Goal: Task Accomplishment & Management: Manage account settings

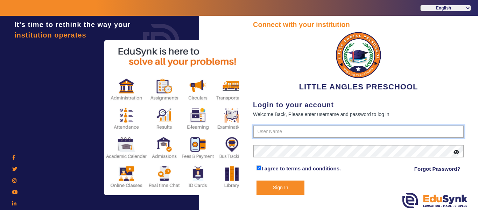
type input "9764614644"
click at [286, 188] on button "Sign In" at bounding box center [281, 187] width 48 height 14
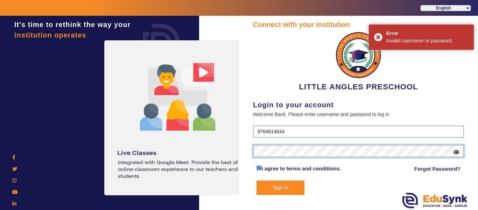
click at [219, 141] on div "It's time to rethink the way your institution operates Connect with your instit…" at bounding box center [239, 121] width 478 height 210
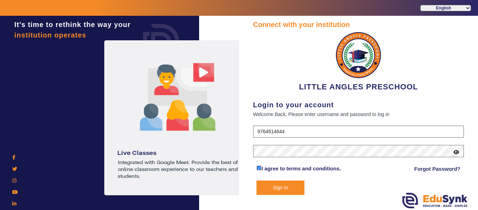
click at [282, 185] on button "Sign In" at bounding box center [281, 187] width 48 height 14
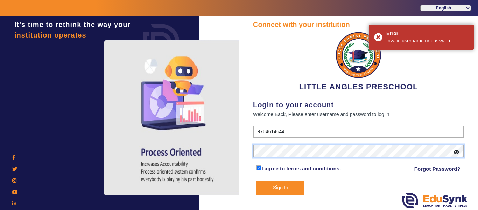
click at [229, 149] on div "It's time to rethink the way your institution operates Connect with your instit…" at bounding box center [239, 121] width 478 height 210
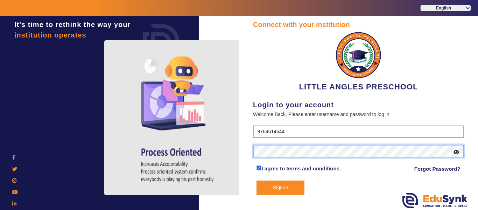
click at [234, 149] on div "It's time to rethink the way your institution operates Connect with your instit…" at bounding box center [239, 121] width 478 height 210
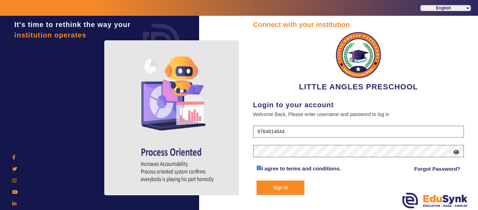
click at [287, 183] on button "Sign In" at bounding box center [281, 187] width 48 height 14
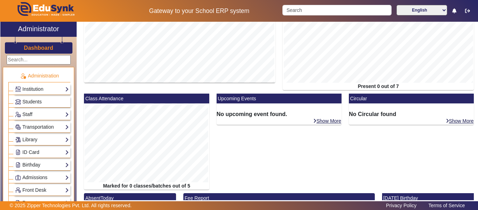
scroll to position [139, 0]
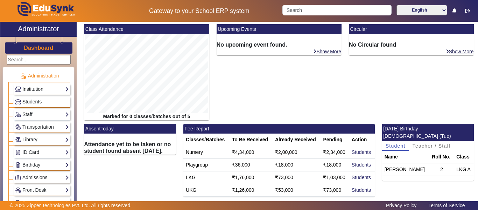
click at [43, 87] on link "Institution" at bounding box center [42, 89] width 54 height 8
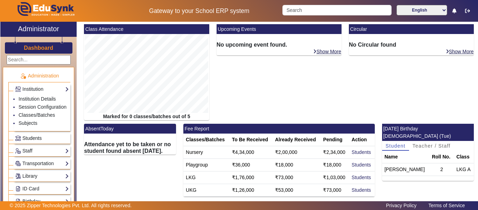
click at [32, 141] on span "Students" at bounding box center [31, 138] width 19 height 6
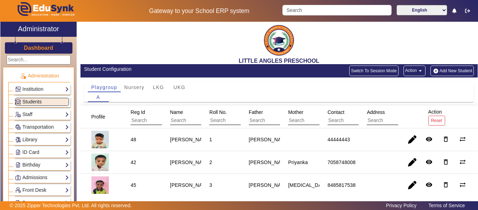
scroll to position [21, 0]
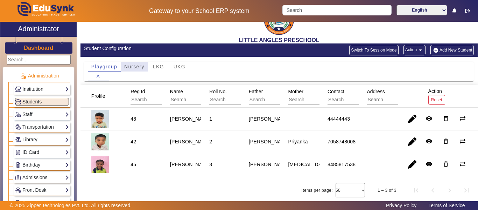
click at [133, 66] on span "Nursery" at bounding box center [134, 66] width 20 height 5
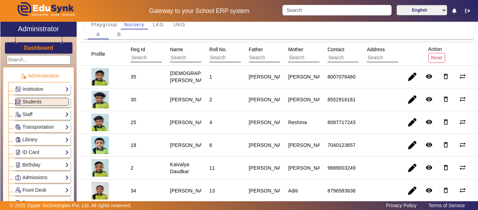
scroll to position [0, 0]
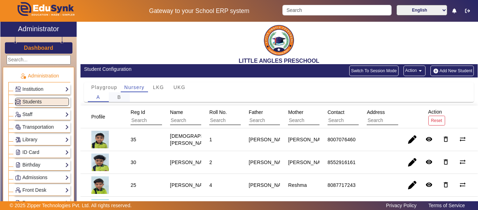
click at [123, 96] on div "B" at bounding box center [119, 97] width 21 height 10
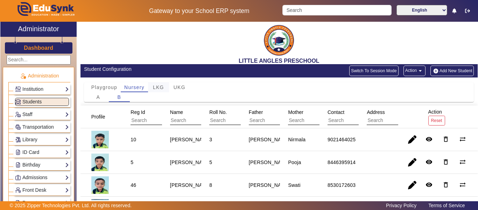
click at [158, 85] on span "LKG" at bounding box center [158, 87] width 11 height 5
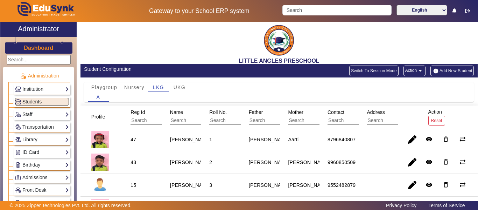
scroll to position [70, 0]
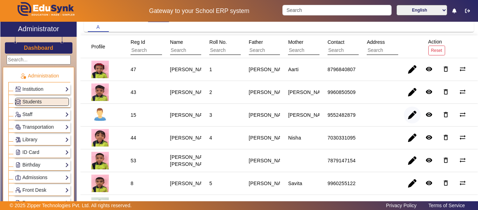
click at [408, 115] on span "button" at bounding box center [412, 114] width 17 height 17
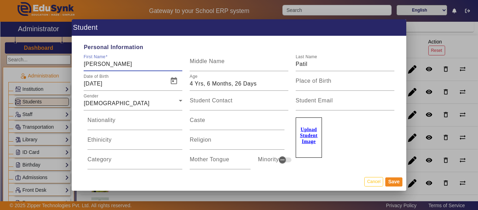
click at [309, 135] on u "Upload Student Image" at bounding box center [309, 135] width 18 height 17
click at [0, 0] on input "Upload Student Image" at bounding box center [0, 0] width 0 height 0
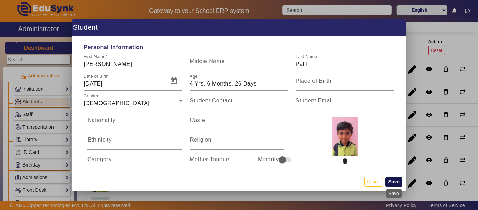
click at [395, 180] on button "Save" at bounding box center [394, 181] width 17 height 9
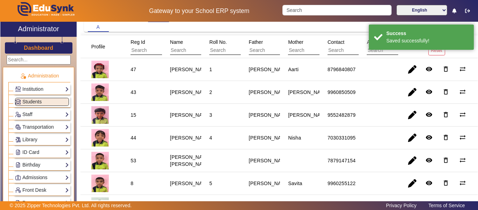
scroll to position [0, 0]
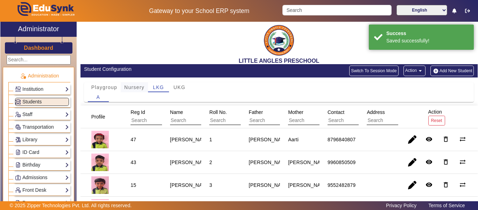
click at [141, 88] on span "Nursery" at bounding box center [134, 87] width 20 height 5
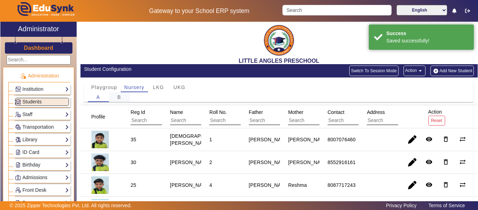
click at [119, 96] on span "B" at bounding box center [119, 97] width 4 height 5
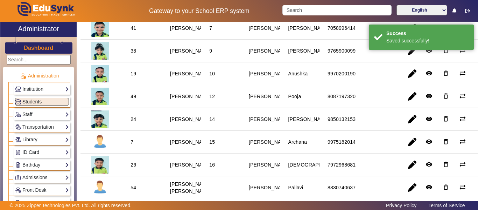
scroll to position [210, 0]
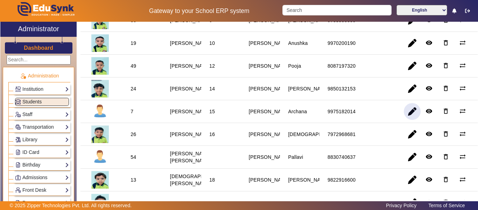
click at [413, 111] on span "button" at bounding box center [412, 111] width 17 height 17
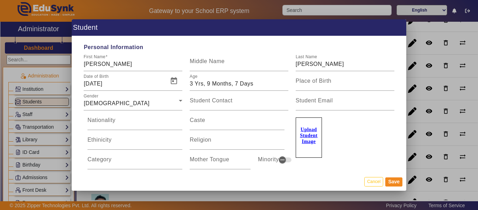
click at [309, 132] on label "Upload Student Image" at bounding box center [309, 137] width 26 height 40
click at [0, 0] on input "Upload Student Image" at bounding box center [0, 0] width 0 height 0
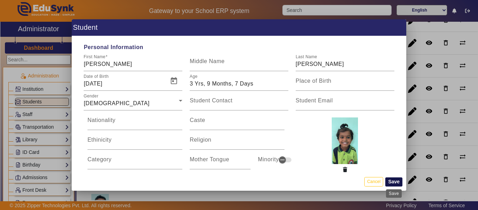
click at [394, 181] on button "Save" at bounding box center [394, 181] width 17 height 9
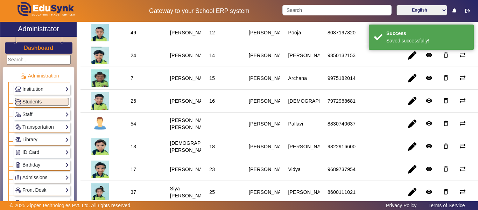
scroll to position [245, 0]
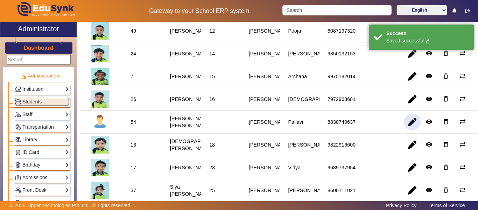
click at [409, 122] on span "button" at bounding box center [412, 121] width 17 height 17
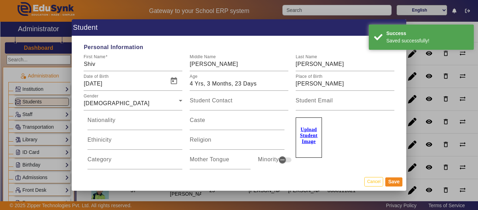
click at [302, 130] on u "Upload Student Image" at bounding box center [309, 135] width 18 height 17
click at [0, 0] on input "Upload Student Image" at bounding box center [0, 0] width 0 height 0
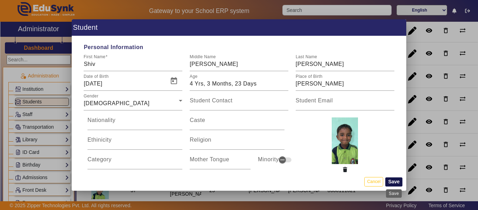
click at [397, 180] on button "Save" at bounding box center [394, 181] width 17 height 9
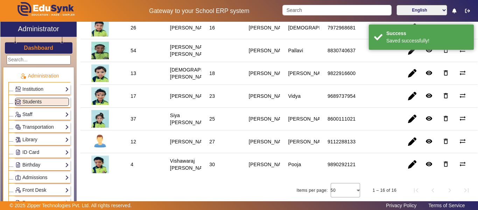
scroll to position [320, 0]
click at [409, 139] on span "button" at bounding box center [412, 141] width 17 height 17
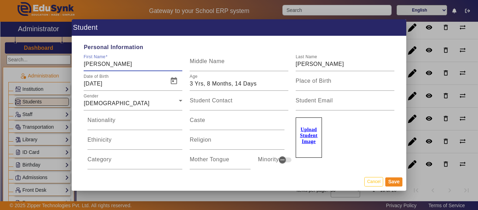
click at [311, 135] on u "Upload Student Image" at bounding box center [309, 135] width 18 height 17
click at [0, 0] on input "Upload Student Image" at bounding box center [0, 0] width 0 height 0
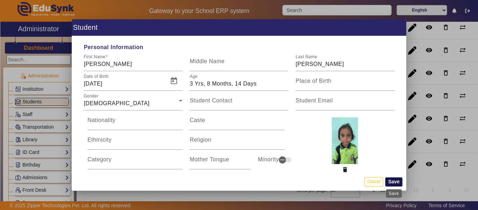
click at [396, 181] on button "Save" at bounding box center [394, 181] width 17 height 9
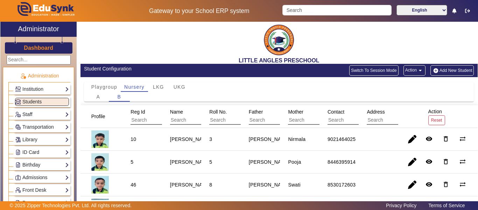
scroll to position [0, 0]
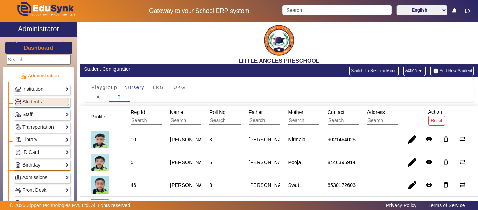
click at [282, 87] on div "Playgroup Nursery LKG UKG" at bounding box center [279, 87] width 383 height 10
click at [162, 88] on span "LKG" at bounding box center [158, 87] width 11 height 5
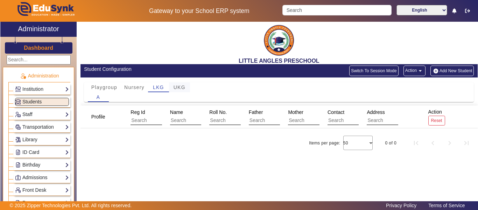
click at [180, 86] on span "UKG" at bounding box center [180, 87] width 12 height 5
click at [98, 90] on span "Playgroup" at bounding box center [104, 87] width 26 height 5
click at [33, 102] on span "Students" at bounding box center [31, 102] width 19 height 6
click at [138, 90] on span "Nursery" at bounding box center [134, 87] width 20 height 5
click at [161, 87] on span "LKG" at bounding box center [158, 87] width 11 height 5
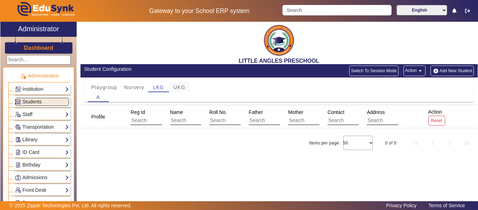
click at [188, 87] on div "UKG" at bounding box center [179, 87] width 21 height 10
click at [110, 88] on span "Playgroup" at bounding box center [104, 87] width 26 height 5
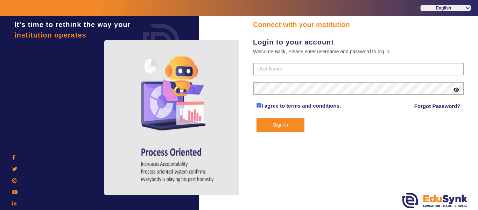
type input "9764614644"
